Goal: Task Accomplishment & Management: Manage account settings

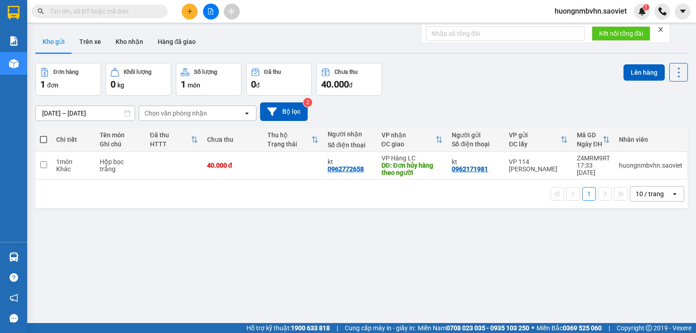
click at [596, 11] on span "huongnmbvhn.saoviet" at bounding box center [591, 10] width 87 height 11
click at [572, 29] on span "Đăng xuất" at bounding box center [595, 28] width 68 height 10
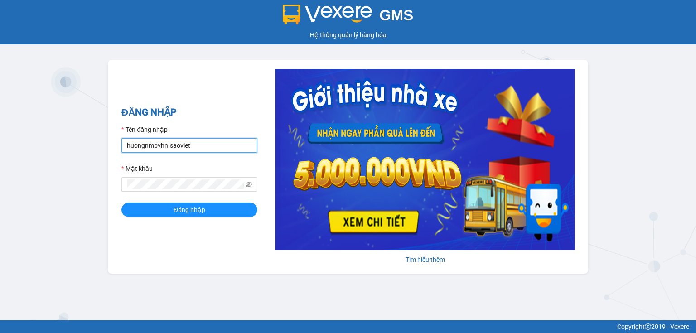
click at [206, 144] on input "huongnmbvhn.saoviet" at bounding box center [190, 145] width 136 height 15
type input "nguyetltbvhn.saoviet"
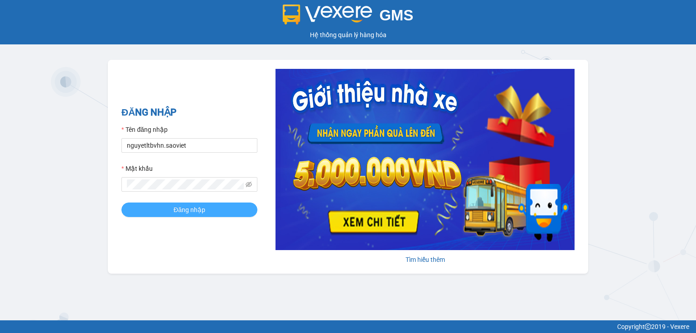
click at [193, 209] on span "Đăng nhập" at bounding box center [190, 210] width 32 height 10
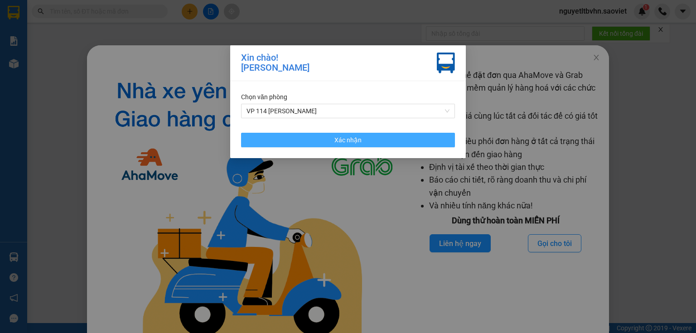
click at [341, 141] on span "Xác nhận" at bounding box center [348, 140] width 27 height 10
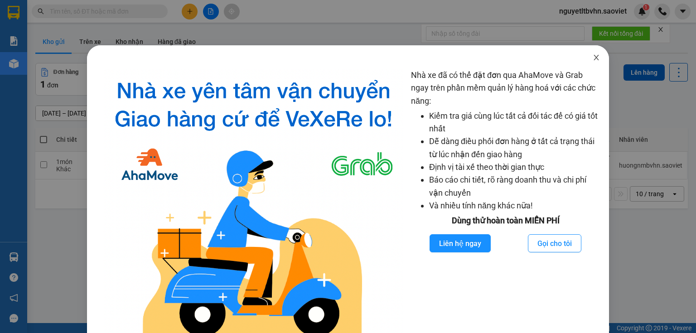
click at [593, 56] on icon "close" at bounding box center [596, 57] width 7 height 7
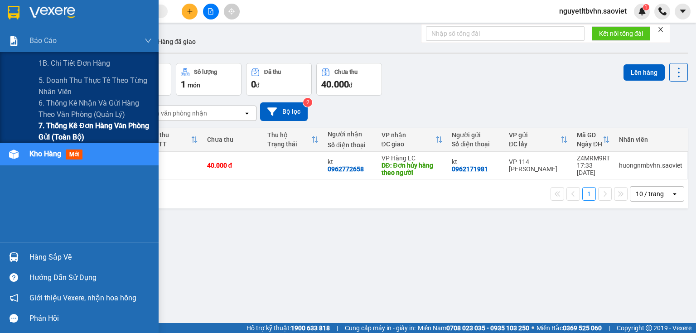
click at [79, 125] on span "7. Thống kê đơn hàng văn phòng gửi (toàn bộ)" at bounding box center [95, 131] width 113 height 23
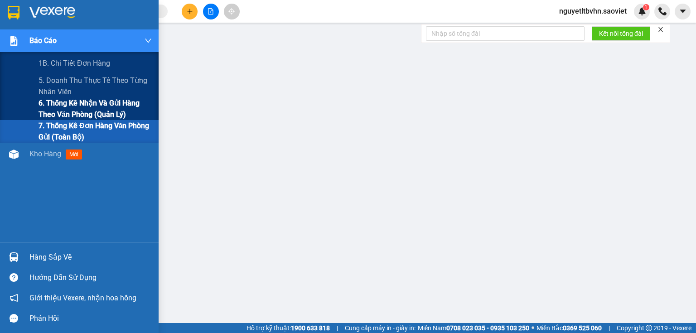
click at [68, 101] on span "6. Thống kê nhận và gửi hàng theo văn phòng (quản lý)" at bounding box center [95, 108] width 113 height 23
